Goal: Learn about a topic

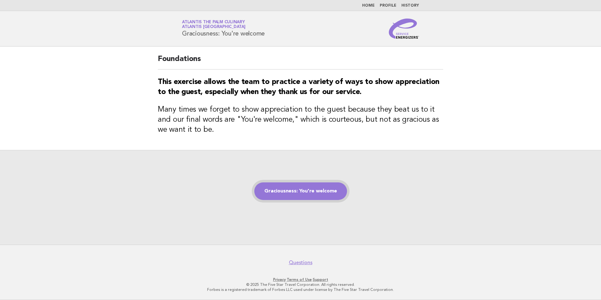
click at [314, 190] on link "Graciousness: You're welcome" at bounding box center [300, 191] width 93 height 18
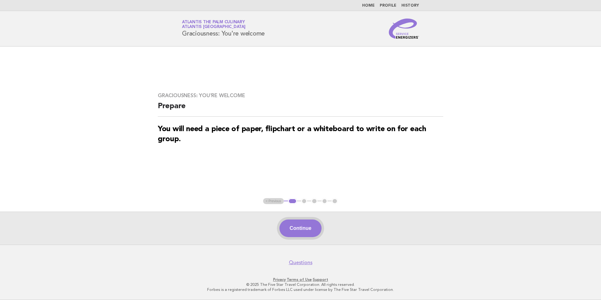
click at [313, 229] on button "Continue" at bounding box center [300, 228] width 42 height 18
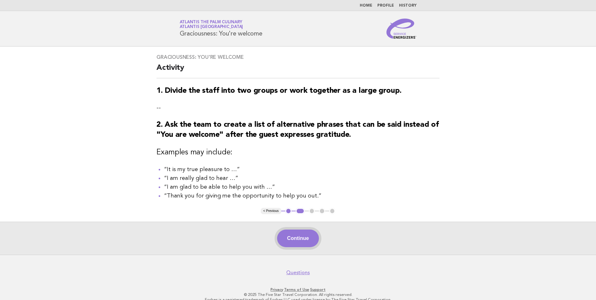
click at [297, 245] on button "Continue" at bounding box center [298, 239] width 42 height 18
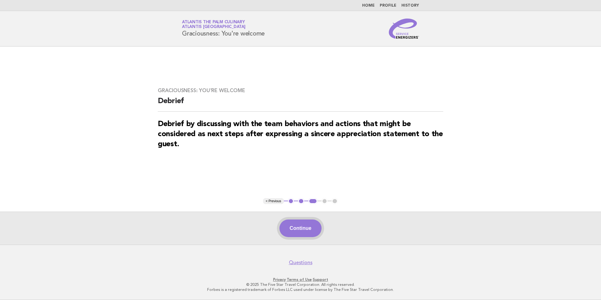
click at [310, 231] on button "Continue" at bounding box center [300, 228] width 42 height 18
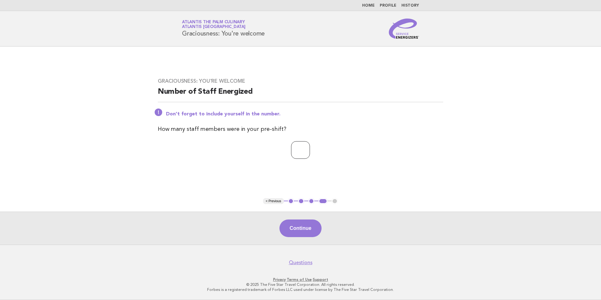
click at [310, 147] on input "*" at bounding box center [300, 150] width 19 height 18
click at [310, 149] on input "*" at bounding box center [300, 150] width 19 height 18
type input "*"
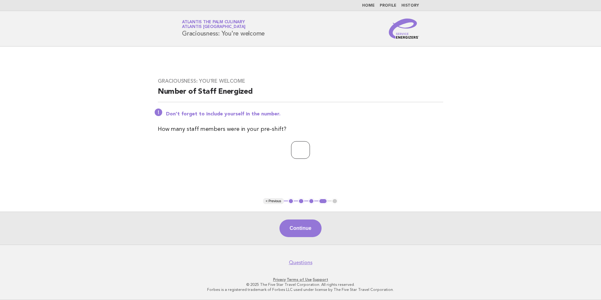
click at [310, 149] on input "*" at bounding box center [300, 150] width 19 height 18
click at [305, 230] on button "Continue" at bounding box center [300, 228] width 42 height 18
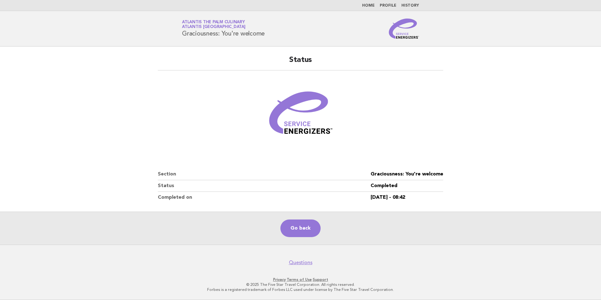
click at [313, 212] on main "Status Section Graciousness: You're welcome Status Completed Completed on [DATE…" at bounding box center [300, 146] width 601 height 198
click at [316, 228] on link "Go back" at bounding box center [300, 228] width 40 height 18
